Goal: Information Seeking & Learning: Learn about a topic

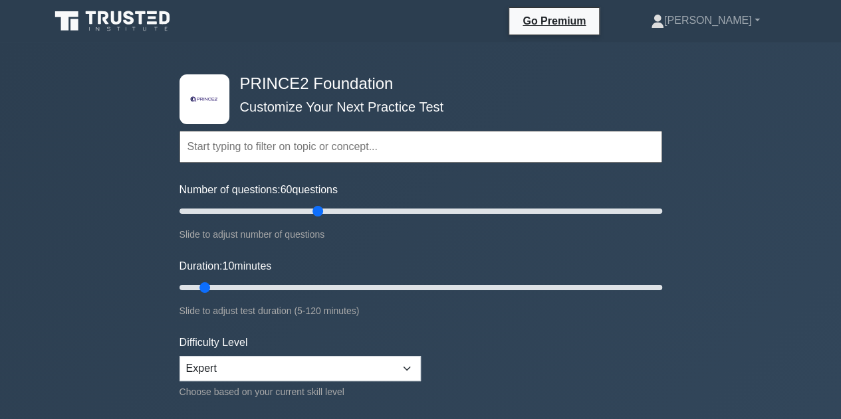
drag, startPoint x: 197, startPoint y: 215, endPoint x: 317, endPoint y: 207, distance: 119.9
type input "60"
click at [317, 207] on input "Number of questions: 60 questions" at bounding box center [420, 211] width 483 height 16
click at [380, 144] on input "text" at bounding box center [420, 147] width 483 height 32
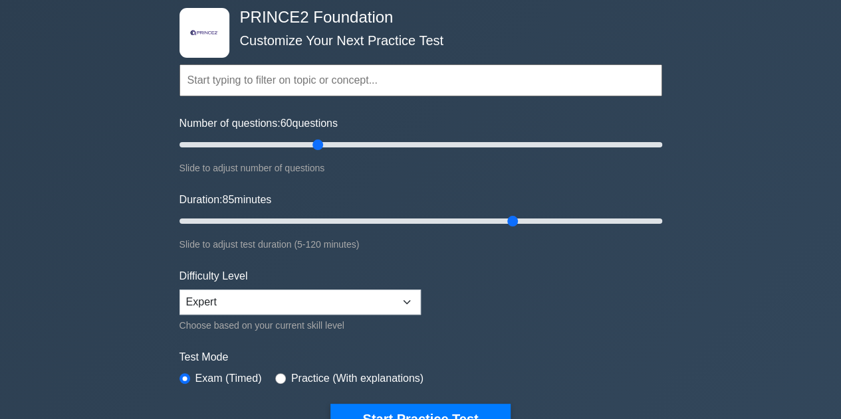
drag, startPoint x: 207, startPoint y: 219, endPoint x: 514, endPoint y: 225, distance: 306.5
click at [514, 225] on input "Duration: 85 minutes" at bounding box center [420, 221] width 483 height 16
drag, startPoint x: 514, startPoint y: 225, endPoint x: 525, endPoint y: 224, distance: 11.3
click at [526, 224] on input "Duration: 90 minutes" at bounding box center [420, 221] width 483 height 16
drag, startPoint x: 537, startPoint y: 219, endPoint x: 675, endPoint y: 213, distance: 138.4
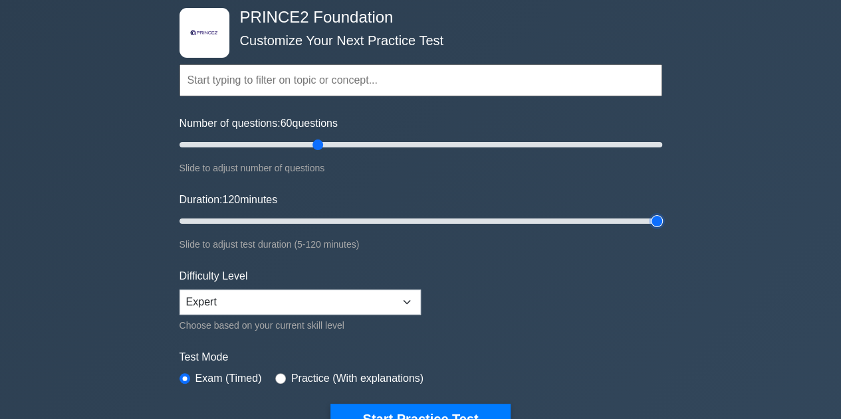
type input "120"
click at [662, 213] on input "Duration: 120 minutes" at bounding box center [420, 221] width 483 height 16
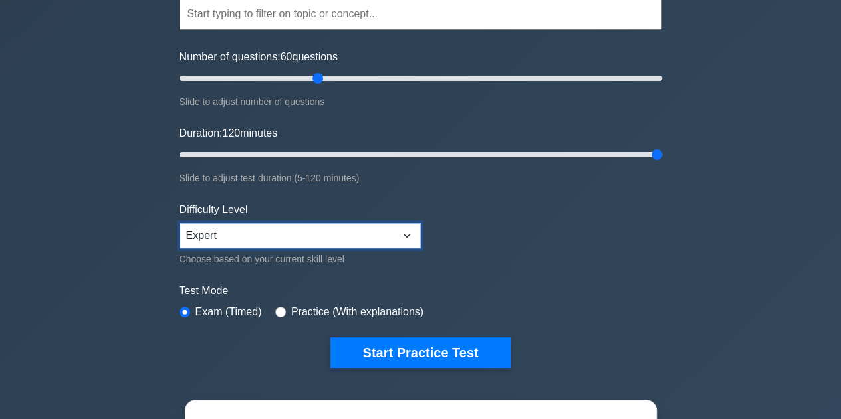
click at [405, 243] on select "Beginner Intermediate Expert" at bounding box center [299, 235] width 241 height 25
click at [179, 223] on select "Beginner Intermediate Expert" at bounding box center [299, 235] width 241 height 25
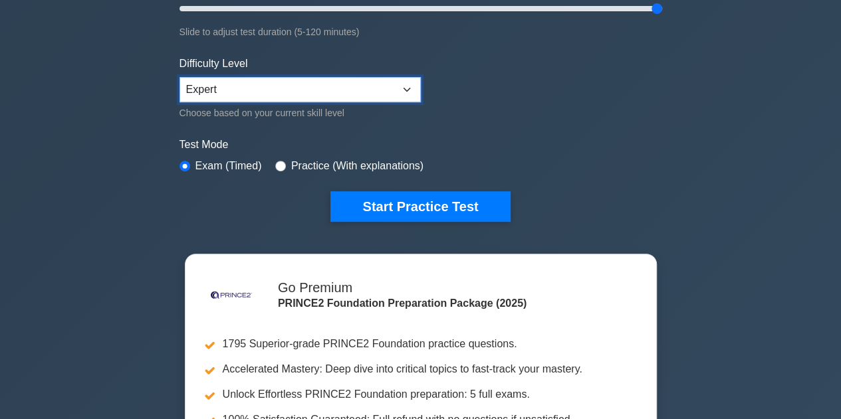
scroll to position [199, 0]
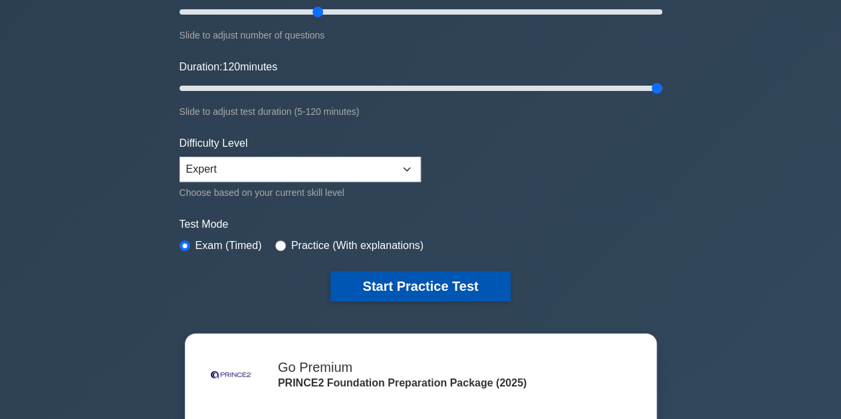
click at [380, 279] on button "Start Practice Test" at bounding box center [419, 286] width 179 height 31
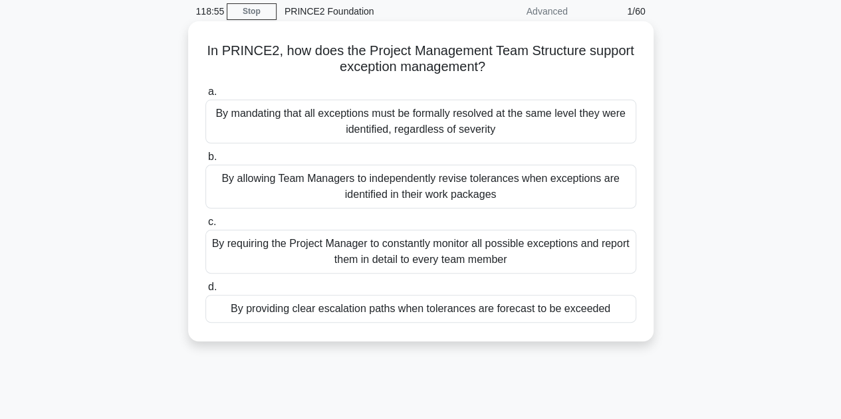
scroll to position [133, 0]
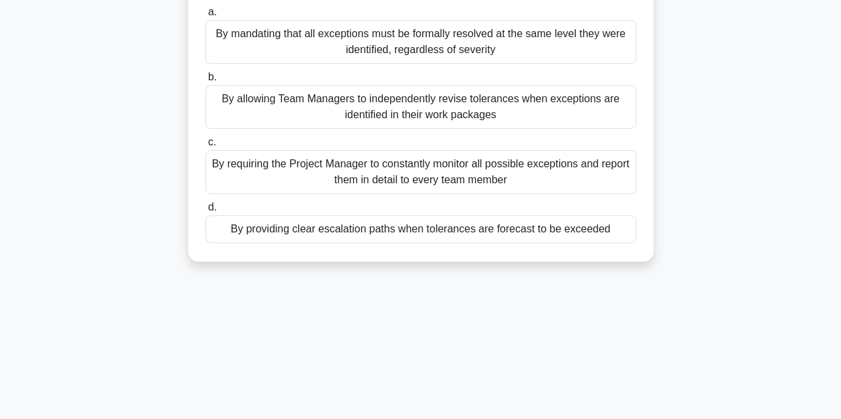
click at [409, 231] on div "By providing clear escalation paths when tolerances are forecast to be exceeded" at bounding box center [420, 229] width 431 height 28
click at [205, 212] on input "d. By providing clear escalation paths when tolerances are forecast to be excee…" at bounding box center [205, 207] width 0 height 9
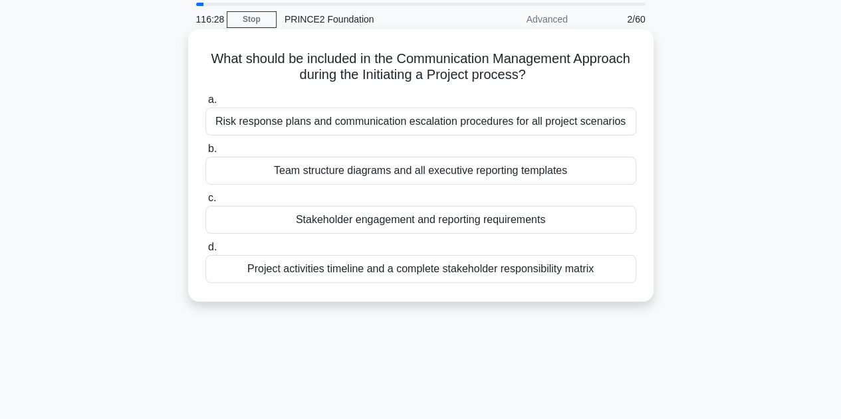
scroll to position [66, 0]
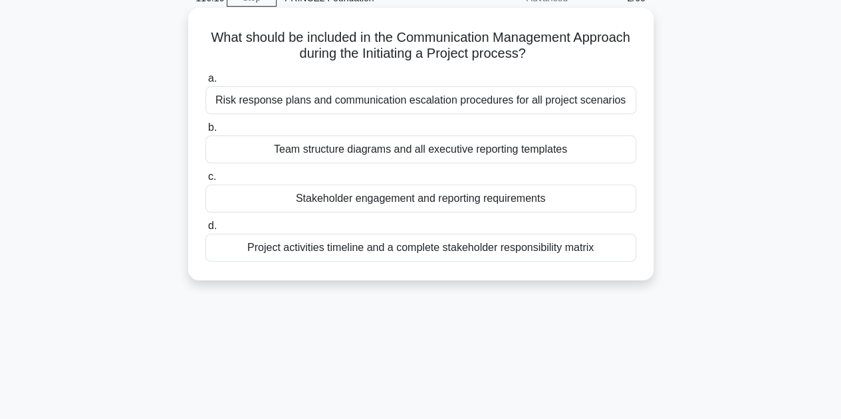
click at [410, 243] on div "Project activities timeline and a complete stakeholder responsibility matrix" at bounding box center [420, 248] width 431 height 28
click at [205, 231] on input "d. Project activities timeline and a complete stakeholder responsibility matrix" at bounding box center [205, 226] width 0 height 9
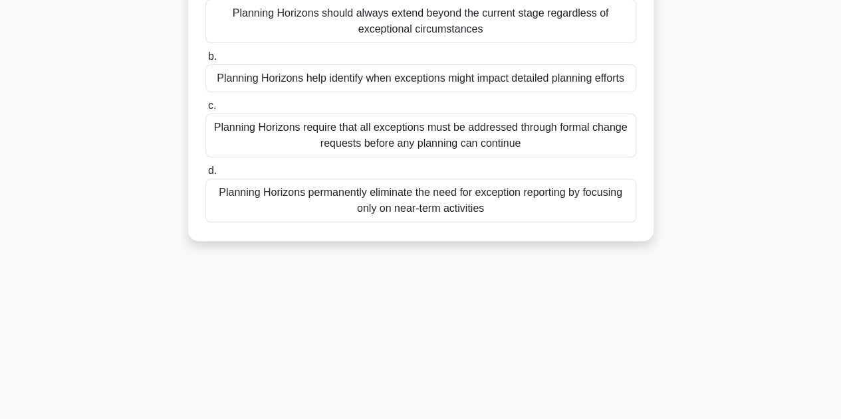
scroll to position [133, 0]
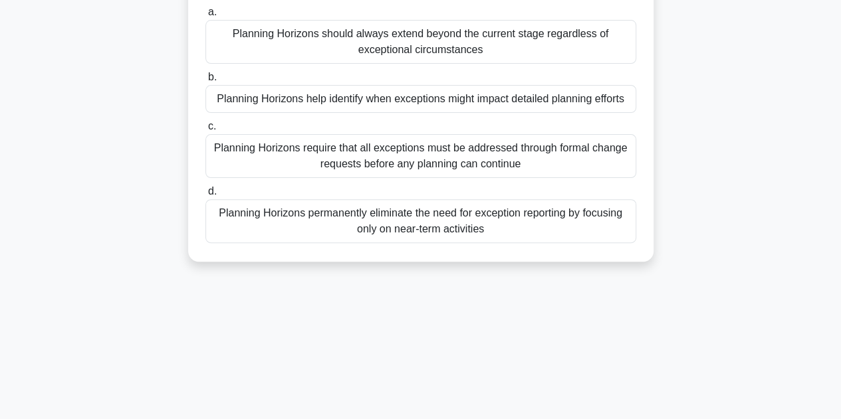
click at [453, 159] on div "Planning Horizons require that all exceptions must be addressed through formal …" at bounding box center [420, 156] width 431 height 44
click at [205, 131] on input "c. Planning Horizons require that all exceptions must be addressed through form…" at bounding box center [205, 126] width 0 height 9
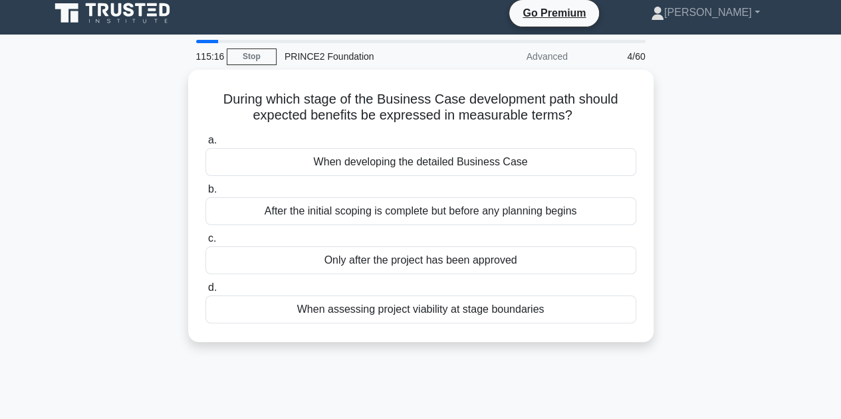
scroll to position [0, 0]
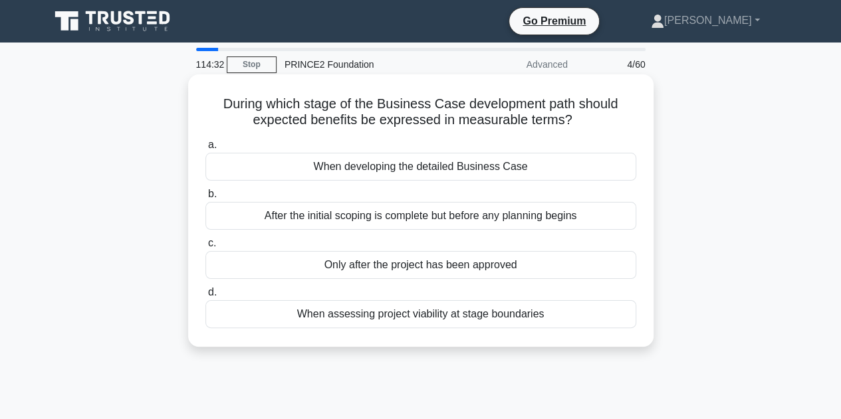
click at [453, 170] on div "When developing the detailed Business Case" at bounding box center [420, 167] width 431 height 28
click at [205, 150] on input "a. When developing the detailed Business Case" at bounding box center [205, 145] width 0 height 9
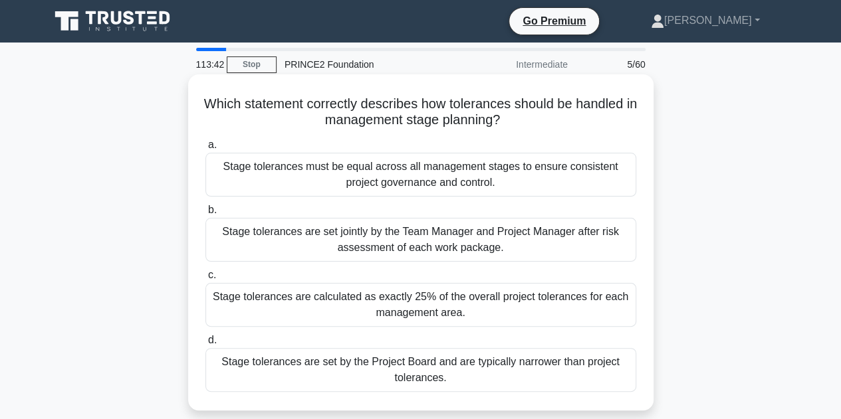
click at [485, 369] on div "Stage tolerances are set by the Project Board and are typically narrower than p…" at bounding box center [420, 370] width 431 height 44
click at [205, 345] on input "d. Stage tolerances are set by the Project Board and are typically narrower tha…" at bounding box center [205, 340] width 0 height 9
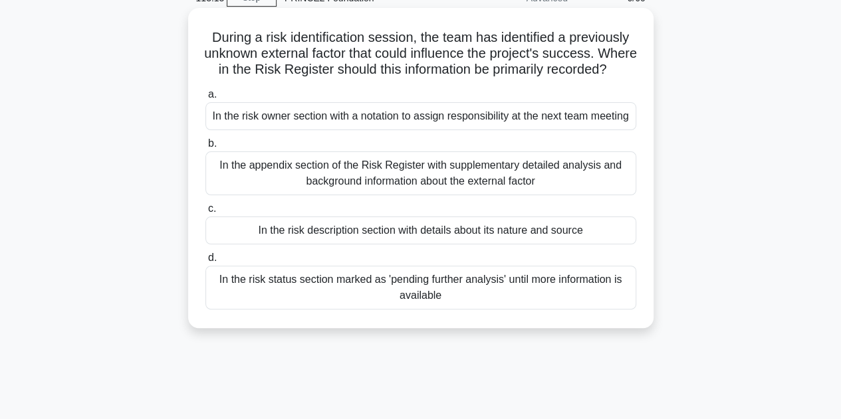
scroll to position [133, 0]
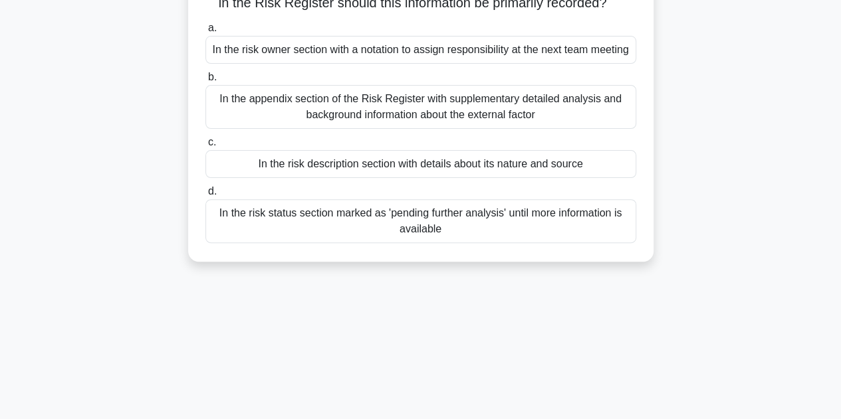
click at [405, 178] on div "In the risk description section with details about its nature and source" at bounding box center [420, 164] width 431 height 28
click at [205, 147] on input "c. In the risk description section with details about its nature and source" at bounding box center [205, 142] width 0 height 9
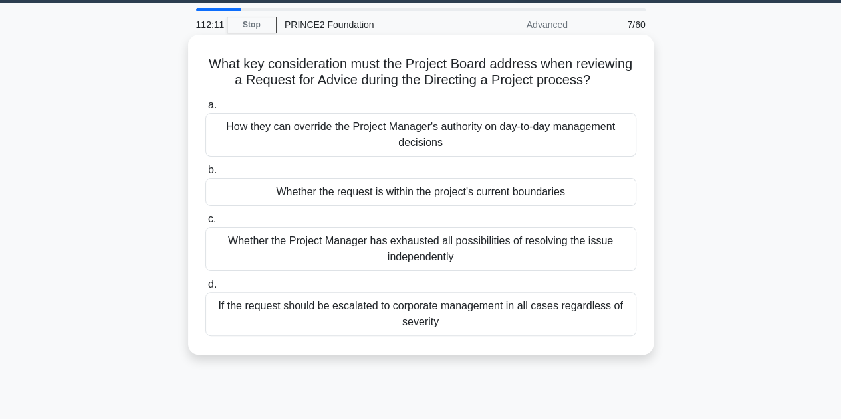
scroll to position [0, 0]
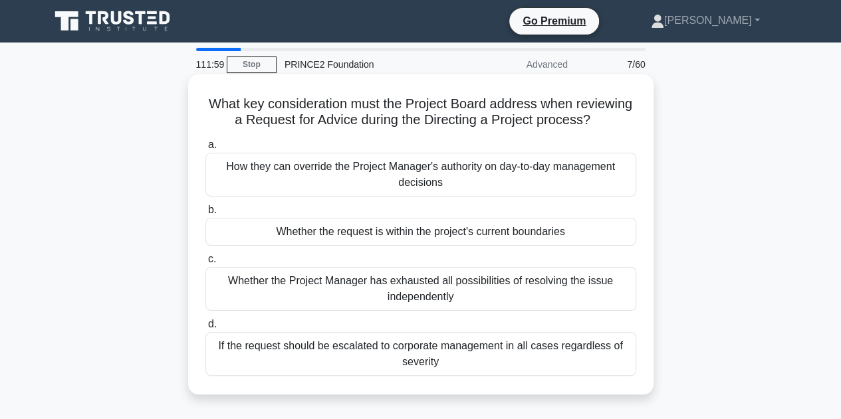
click at [352, 232] on div "Whether the request is within the project's current boundaries" at bounding box center [420, 232] width 431 height 28
click at [205, 215] on input "b. Whether the request is within the project's current boundaries" at bounding box center [205, 210] width 0 height 9
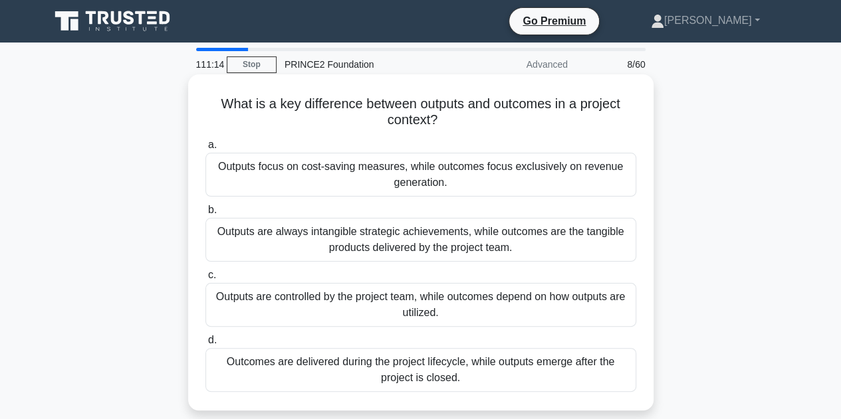
scroll to position [66, 0]
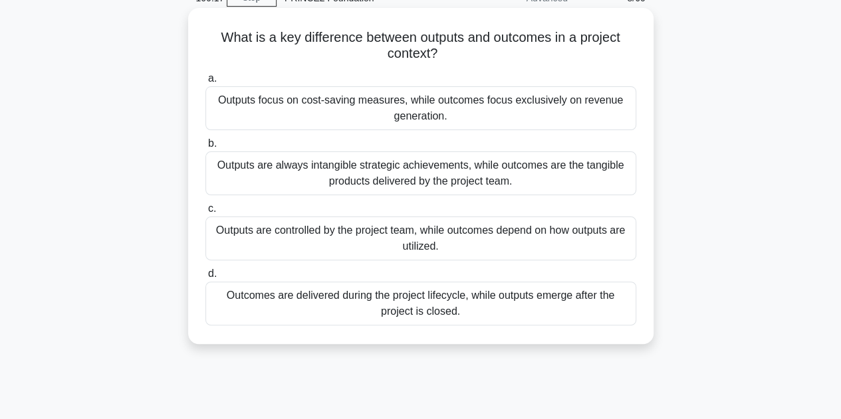
click at [481, 232] on div "Outputs are controlled by the project team, while outcomes depend on how output…" at bounding box center [420, 239] width 431 height 44
click at [205, 213] on input "c. Outputs are controlled by the project team, while outcomes depend on how out…" at bounding box center [205, 209] width 0 height 9
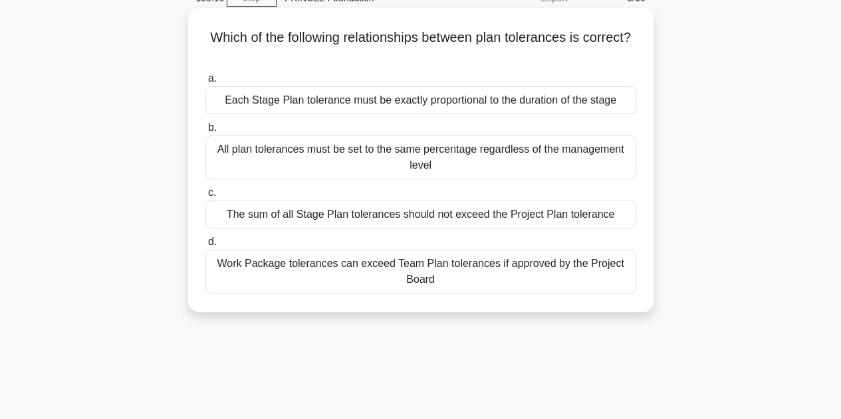
scroll to position [0, 0]
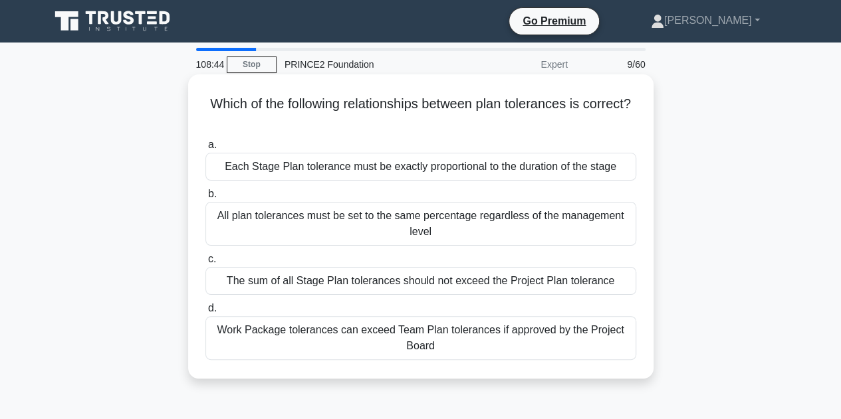
click at [377, 276] on div "The sum of all Stage Plan tolerances should not exceed the Project Plan toleran…" at bounding box center [420, 281] width 431 height 28
click at [205, 264] on input "c. The sum of all Stage Plan tolerances should not exceed the Project Plan tole…" at bounding box center [205, 259] width 0 height 9
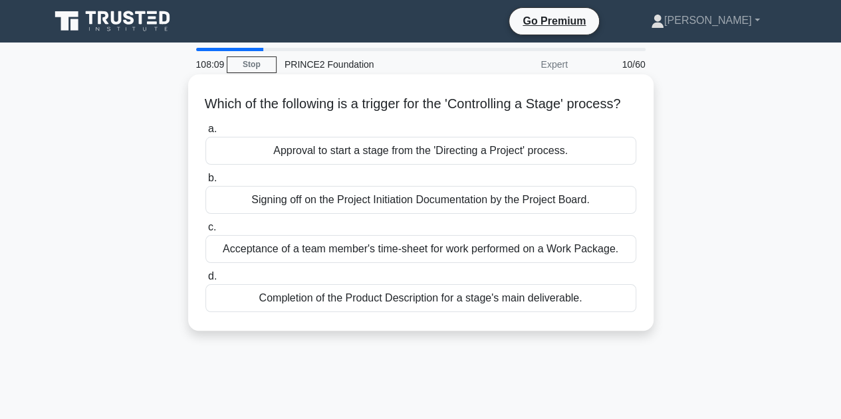
click at [580, 164] on div "Approval to start a stage from the 'Directing a Project' process." at bounding box center [420, 151] width 431 height 28
click at [205, 134] on input "a. Approval to start a stage from the 'Directing a Project' process." at bounding box center [205, 129] width 0 height 9
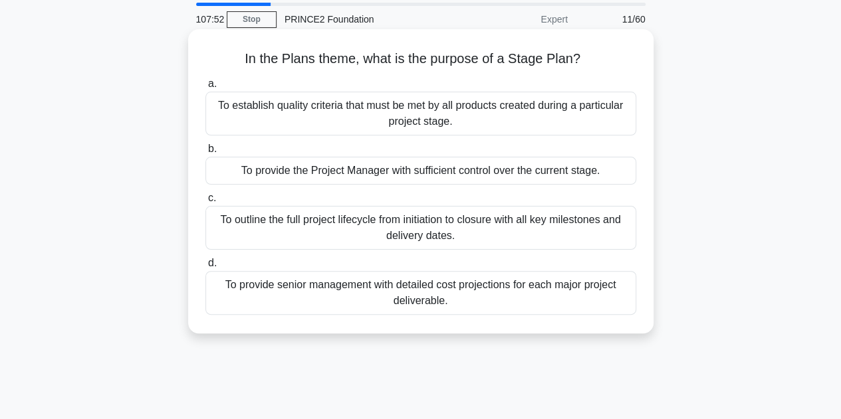
scroll to position [66, 0]
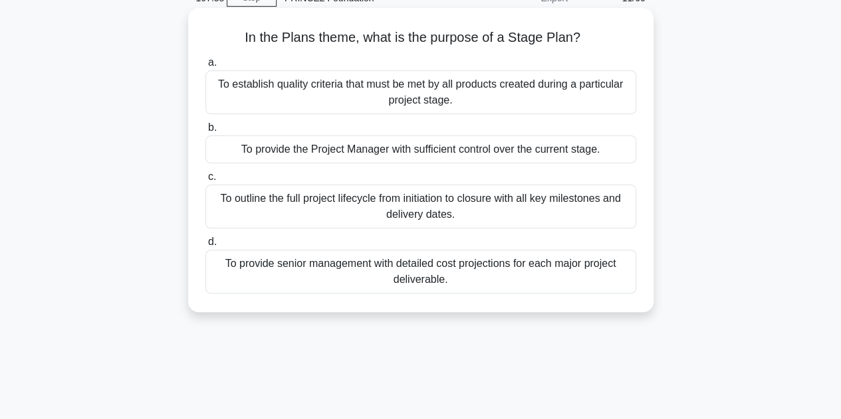
click at [415, 92] on div "To establish quality criteria that must be met by all products created during a…" at bounding box center [420, 92] width 431 height 44
click at [205, 67] on input "a. To establish quality criteria that must be met by all products created durin…" at bounding box center [205, 62] width 0 height 9
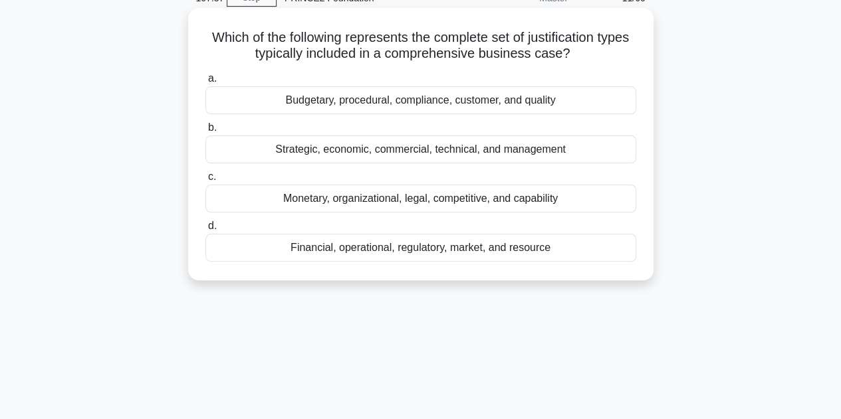
scroll to position [0, 0]
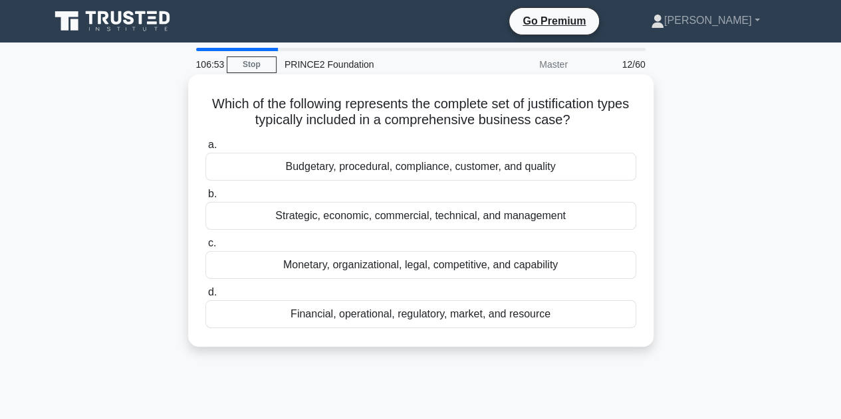
click at [383, 168] on div "Budgetary, procedural, compliance, customer, and quality" at bounding box center [420, 167] width 431 height 28
click at [205, 150] on input "a. Budgetary, procedural, compliance, customer, and quality" at bounding box center [205, 145] width 0 height 9
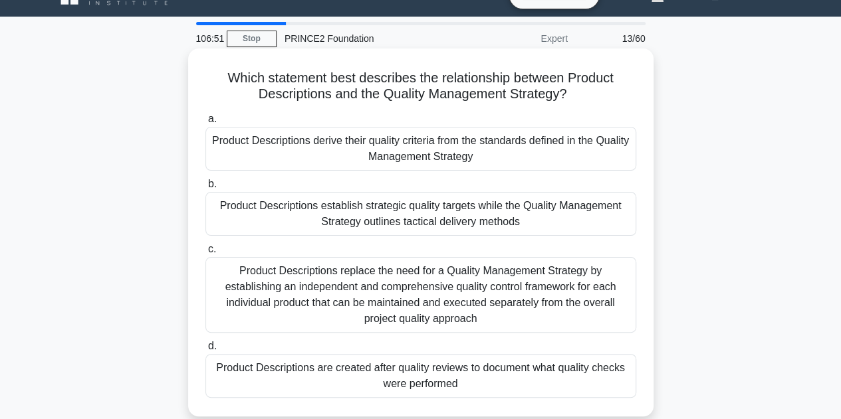
scroll to position [66, 0]
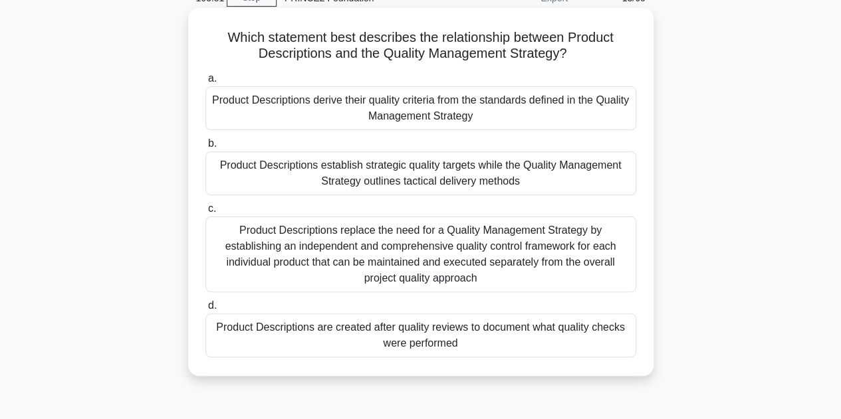
click at [429, 112] on div "Product Descriptions derive their quality criteria from the standards defined i…" at bounding box center [420, 108] width 431 height 44
click at [205, 83] on input "a. Product Descriptions derive their quality criteria from the standards define…" at bounding box center [205, 78] width 0 height 9
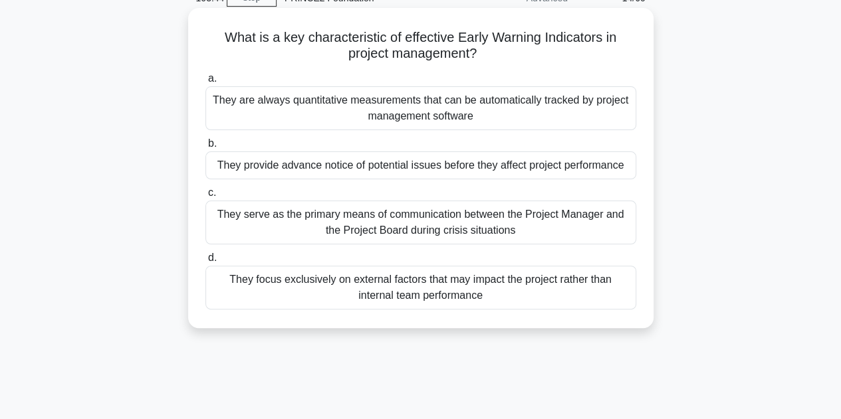
click at [413, 167] on div "They provide advance notice of potential issues before they affect project perf…" at bounding box center [420, 166] width 431 height 28
click at [205, 148] on input "b. They provide advance notice of potential issues before they affect project p…" at bounding box center [205, 144] width 0 height 9
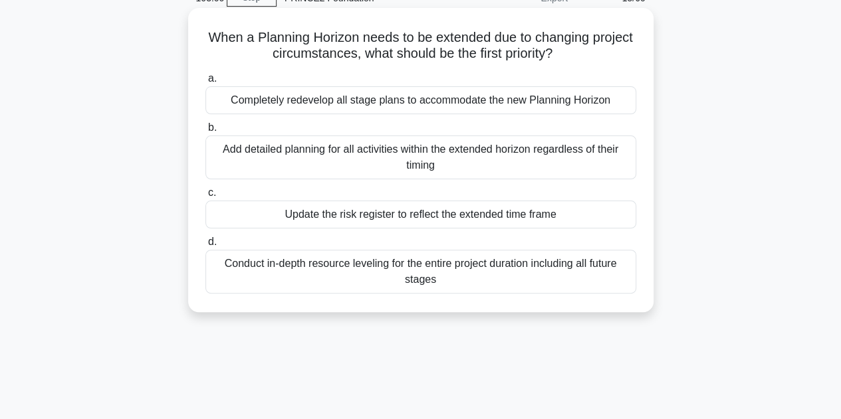
scroll to position [0, 0]
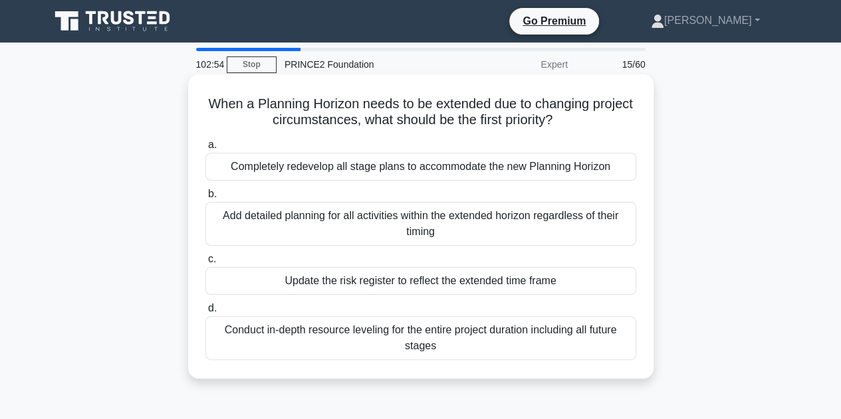
click at [331, 171] on div "Completely redevelop all stage plans to accommodate the new Planning Horizon" at bounding box center [420, 167] width 431 height 28
click at [205, 150] on input "a. Completely redevelop all stage plans to accommodate the new Planning Horizon" at bounding box center [205, 145] width 0 height 9
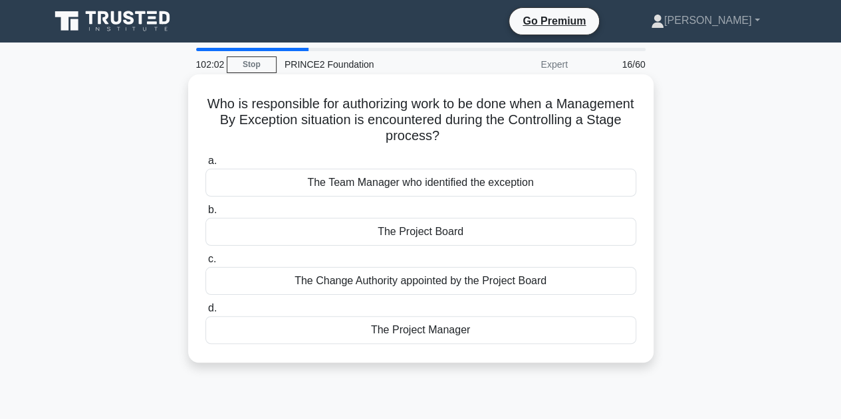
click at [425, 282] on div "The Change Authority appointed by the Project Board" at bounding box center [420, 281] width 431 height 28
click at [205, 264] on input "c. The Change Authority appointed by the Project Board" at bounding box center [205, 259] width 0 height 9
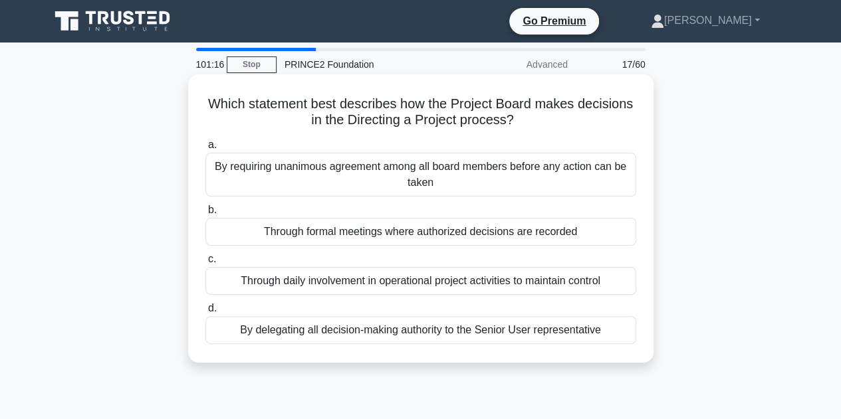
click at [407, 233] on div "Through formal meetings where authorized decisions are recorded" at bounding box center [420, 232] width 431 height 28
click at [205, 215] on input "b. Through formal meetings where authorized decisions are recorded" at bounding box center [205, 210] width 0 height 9
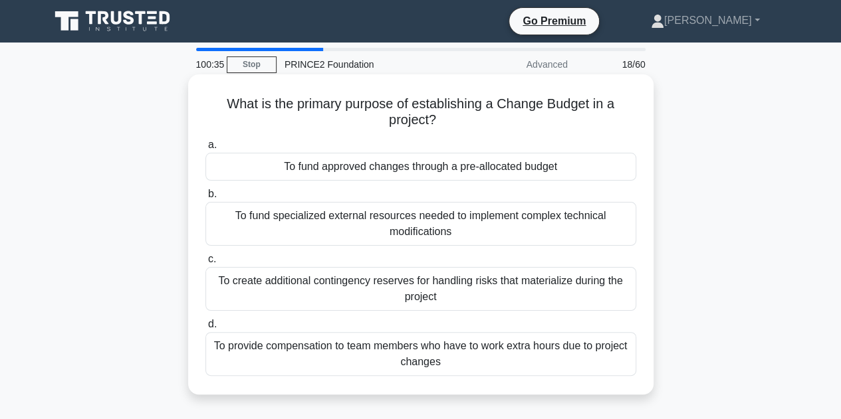
click at [386, 164] on div "To fund approved changes through a pre-allocated budget" at bounding box center [420, 167] width 431 height 28
click at [205, 150] on input "a. To fund approved changes through a pre-allocated budget" at bounding box center [205, 145] width 0 height 9
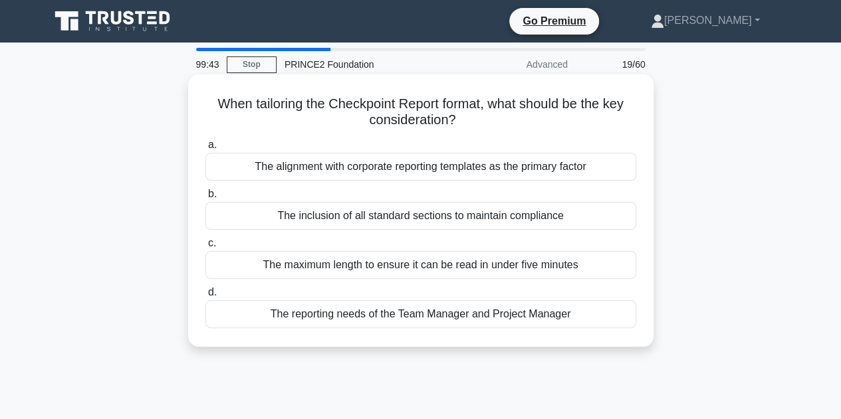
click at [393, 215] on div "The inclusion of all standard sections to maintain compliance" at bounding box center [420, 216] width 431 height 28
click at [205, 199] on input "b. The inclusion of all standard sections to maintain compliance" at bounding box center [205, 194] width 0 height 9
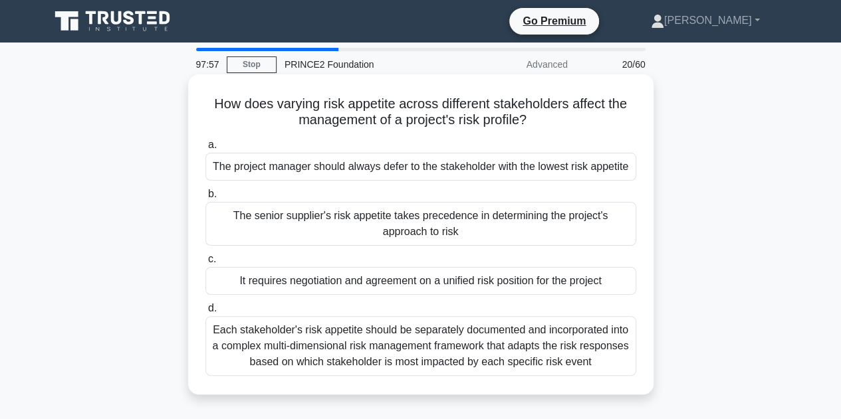
click at [554, 340] on div "Each stakeholder's risk appetite should be separately documented and incorporat…" at bounding box center [420, 346] width 431 height 60
click at [205, 313] on input "d. Each stakeholder's risk appetite should be separately documented and incorpo…" at bounding box center [205, 308] width 0 height 9
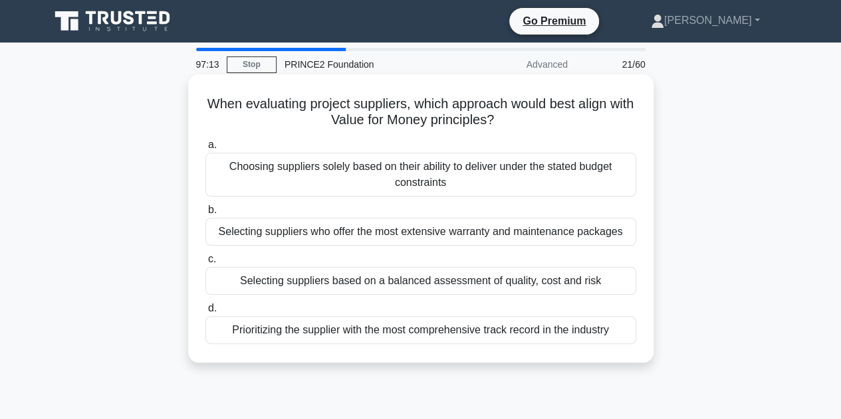
click at [557, 280] on div "Selecting suppliers based on a balanced assessment of quality, cost and risk" at bounding box center [420, 281] width 431 height 28
click at [205, 264] on input "c. Selecting suppliers based on a balanced assessment of quality, cost and risk" at bounding box center [205, 259] width 0 height 9
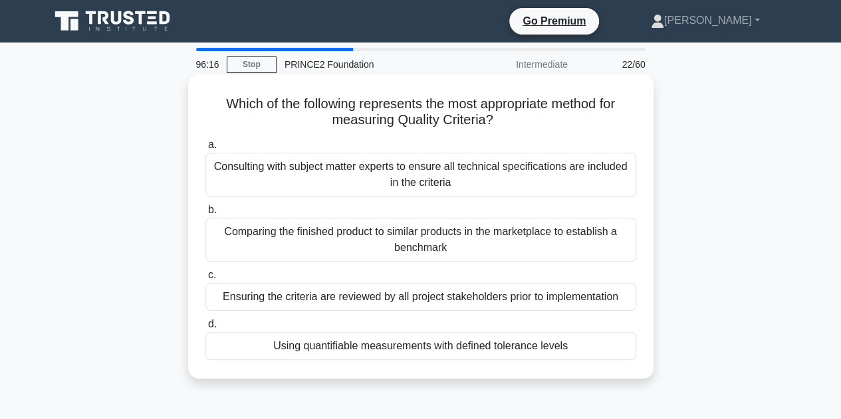
click at [459, 348] on div "Using quantifiable measurements with defined tolerance levels" at bounding box center [420, 346] width 431 height 28
click at [205, 329] on input "d. Using quantifiable measurements with defined tolerance levels" at bounding box center [205, 324] width 0 height 9
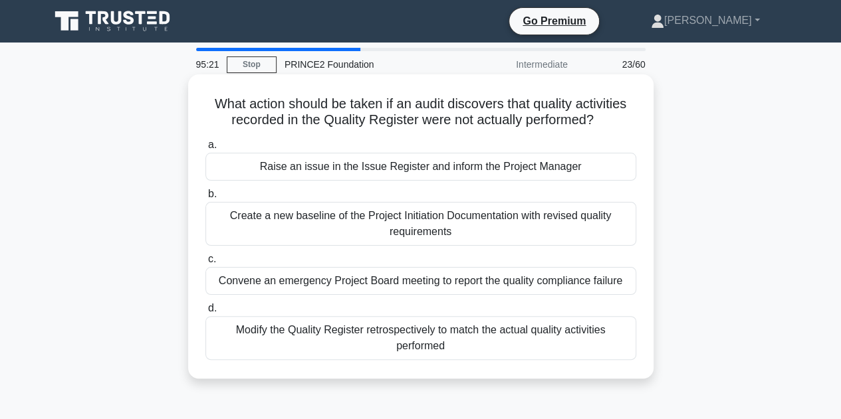
click at [524, 168] on div "Raise an issue in the Issue Register and inform the Project Manager" at bounding box center [420, 167] width 431 height 28
click at [205, 150] on input "a. Raise an issue in the Issue Register and inform the Project Manager" at bounding box center [205, 145] width 0 height 9
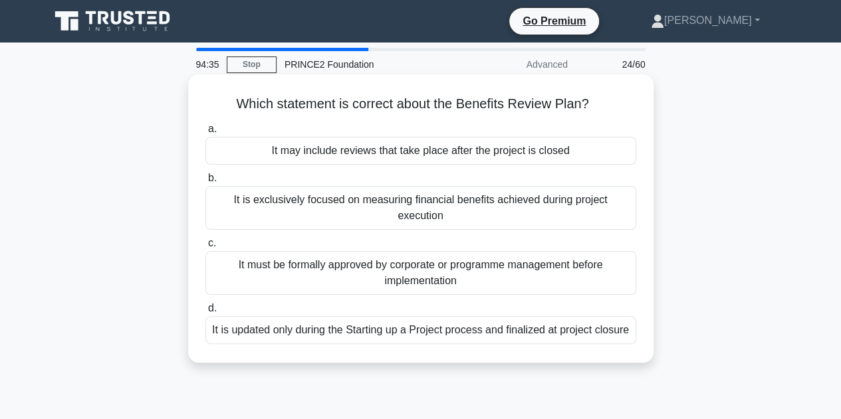
click at [368, 269] on div "It must be formally approved by corporate or programme management before implem…" at bounding box center [420, 273] width 431 height 44
click at [205, 248] on input "c. It must be formally approved by corporate or programme management before imp…" at bounding box center [205, 243] width 0 height 9
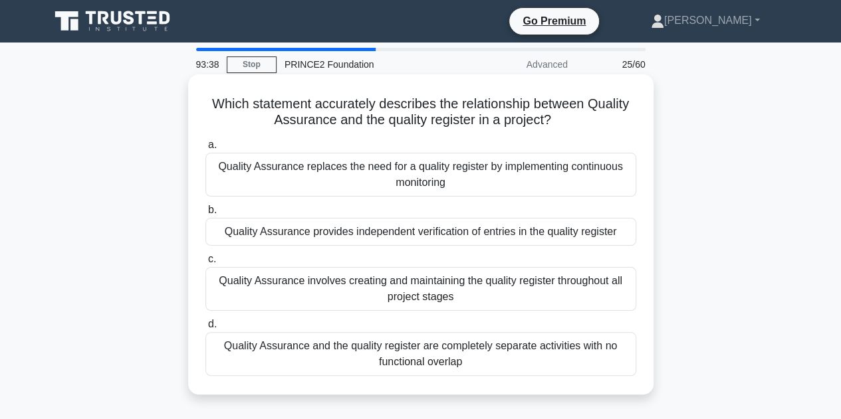
click at [440, 292] on div "Quality Assurance involves creating and maintaining the quality register throug…" at bounding box center [420, 289] width 431 height 44
click at [205, 264] on input "c. Quality Assurance involves creating and maintaining the quality register thr…" at bounding box center [205, 259] width 0 height 9
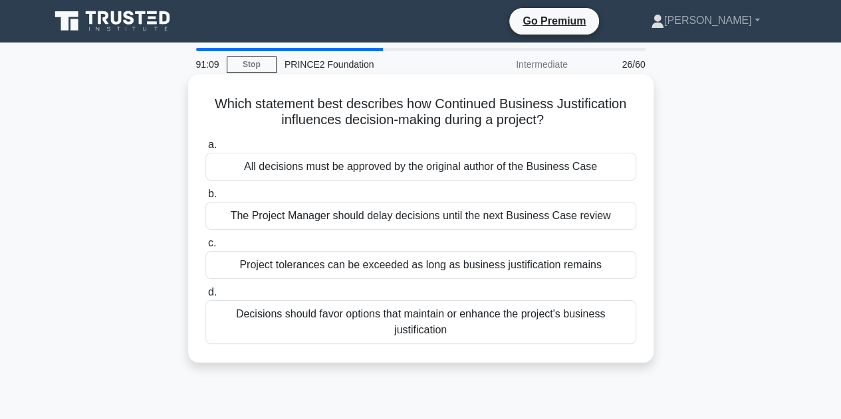
click at [474, 330] on div "Decisions should favor options that maintain or enhance the project's business …" at bounding box center [420, 322] width 431 height 44
click at [205, 297] on input "d. Decisions should favor options that maintain or enhance the project's busine…" at bounding box center [205, 292] width 0 height 9
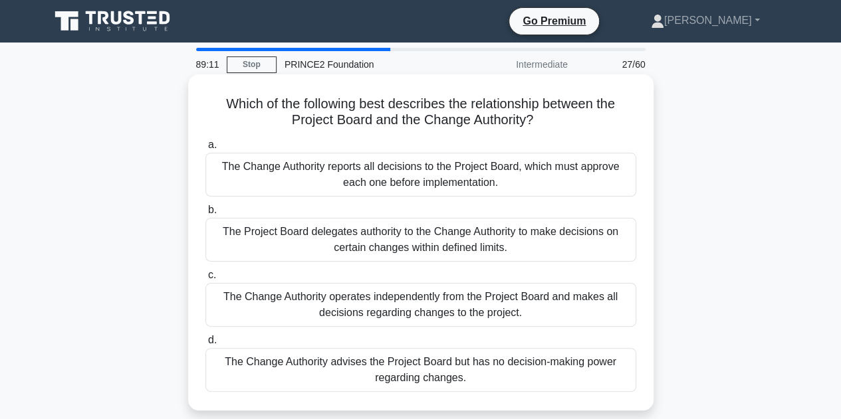
click at [267, 234] on div "The Project Board delegates authority to the Change Authority to make decisions…" at bounding box center [420, 240] width 431 height 44
click at [205, 215] on input "b. The Project Board delegates authority to the Change Authority to make decisi…" at bounding box center [205, 210] width 0 height 9
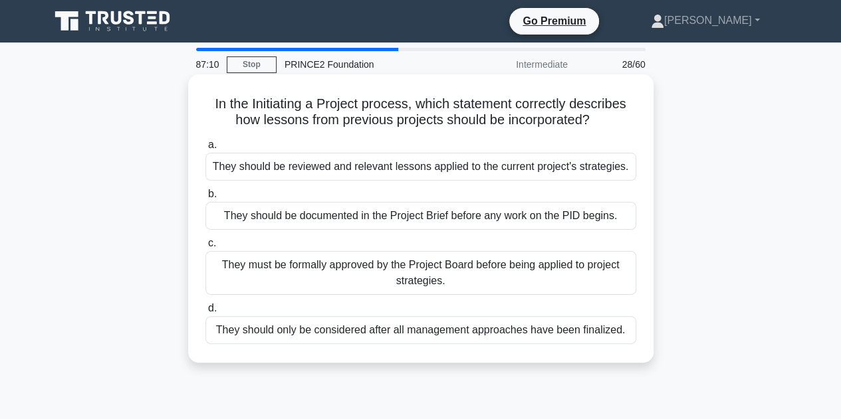
click at [459, 272] on div "They must be formally approved by the Project Board before being applied to pro…" at bounding box center [420, 273] width 431 height 44
click at [205, 248] on input "c. They must be formally approved by the Project Board before being applied to …" at bounding box center [205, 243] width 0 height 9
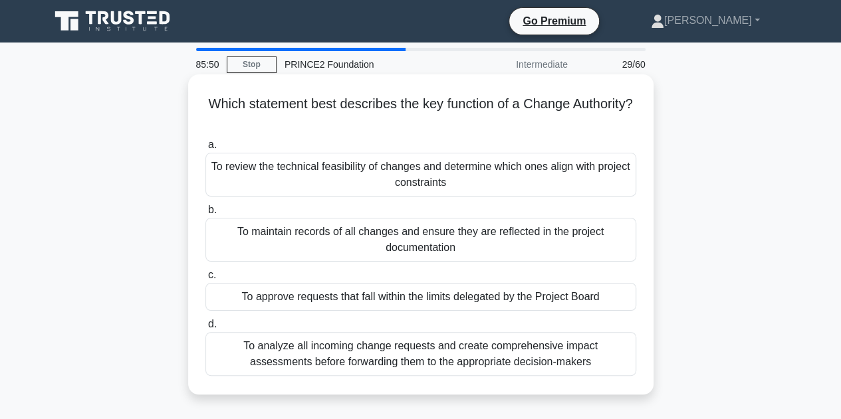
click at [431, 299] on div "To approve requests that fall within the limits delegated by the Project Board" at bounding box center [420, 297] width 431 height 28
click at [205, 280] on input "c. To approve requests that fall within the limits delegated by the Project Boa…" at bounding box center [205, 275] width 0 height 9
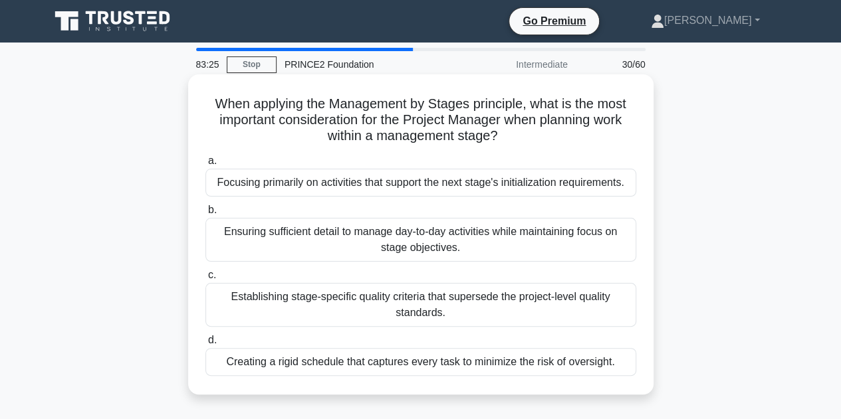
drag, startPoint x: 185, startPoint y: 71, endPoint x: 560, endPoint y: 358, distance: 471.7
click at [560, 358] on div "83:25 Stop PRINCE2 Foundation Intermediate 30/60 When applying the Management b…" at bounding box center [421, 380] width 758 height 665
click at [336, 235] on div "Ensuring sufficient detail to manage day-to-day activities while maintaining fo…" at bounding box center [420, 240] width 431 height 44
click at [205, 215] on input "b. Ensuring sufficient detail to manage day-to-day activities while maintaining…" at bounding box center [205, 210] width 0 height 9
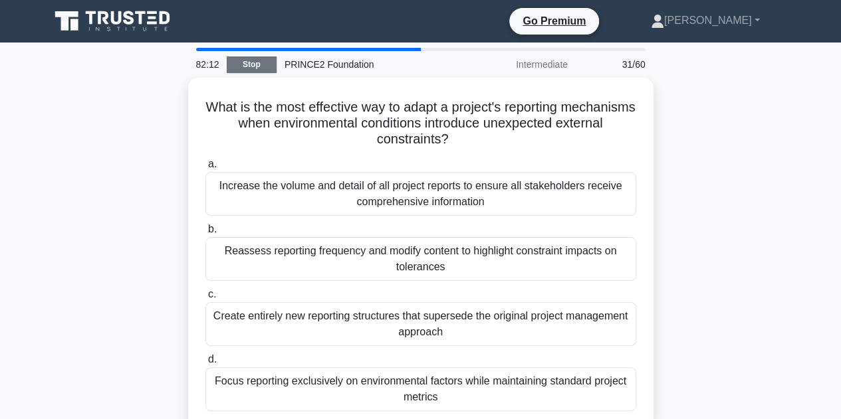
click at [262, 63] on link "Stop" at bounding box center [252, 64] width 50 height 17
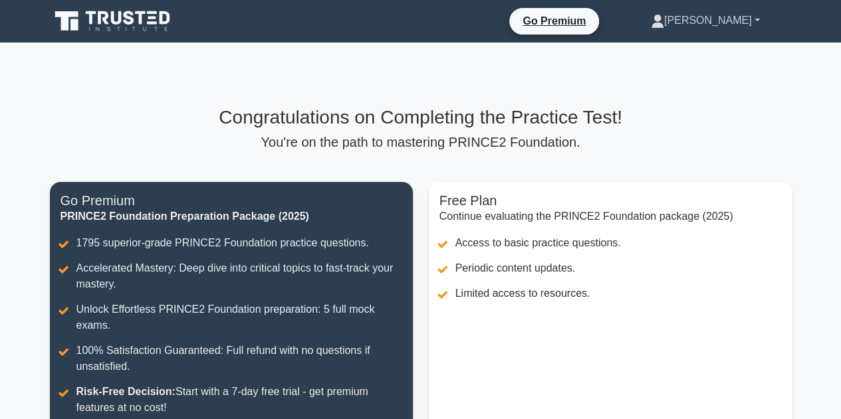
click at [758, 21] on link "[PERSON_NAME]" at bounding box center [705, 20] width 173 height 27
click at [711, 48] on link "Profile" at bounding box center [672, 51] width 105 height 21
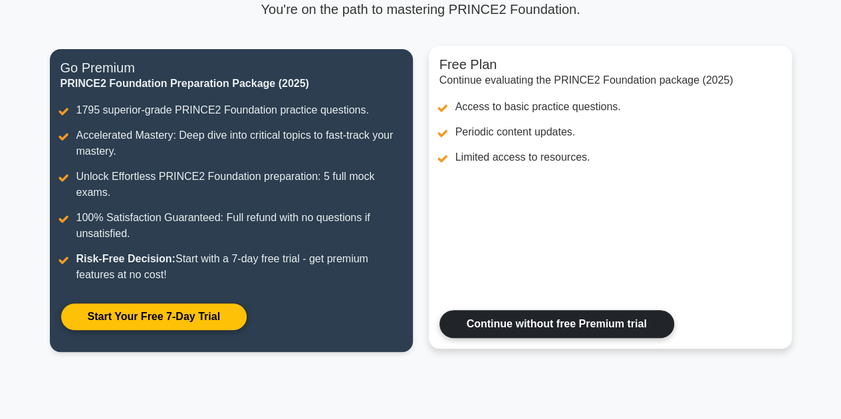
scroll to position [291, 0]
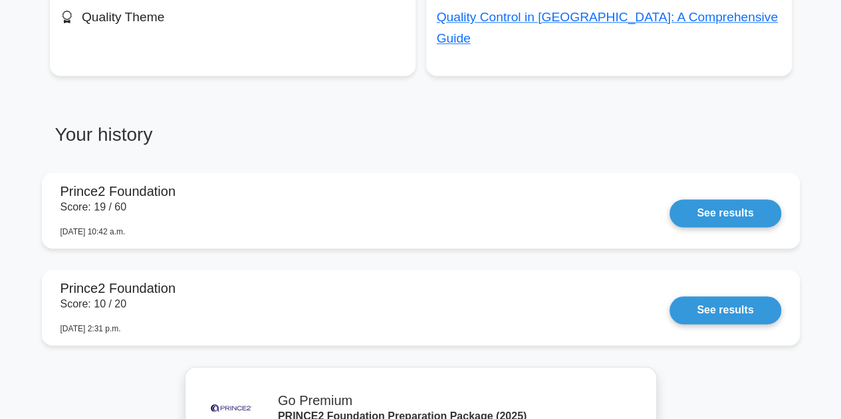
scroll to position [931, 0]
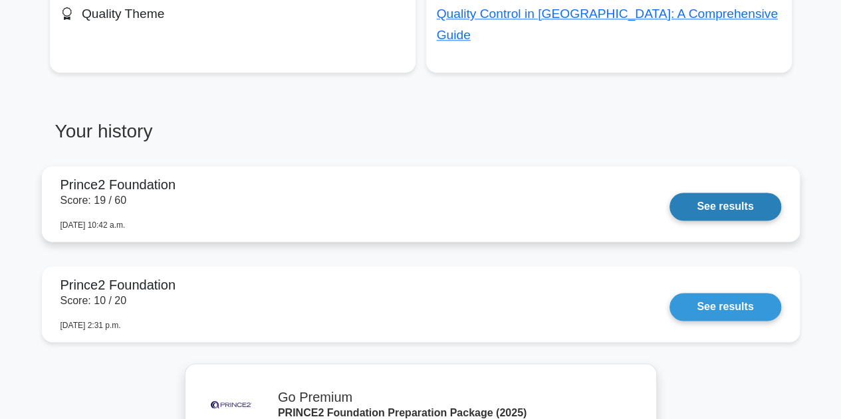
click at [695, 193] on link "See results" at bounding box center [724, 207] width 111 height 28
